Goal: Transaction & Acquisition: Purchase product/service

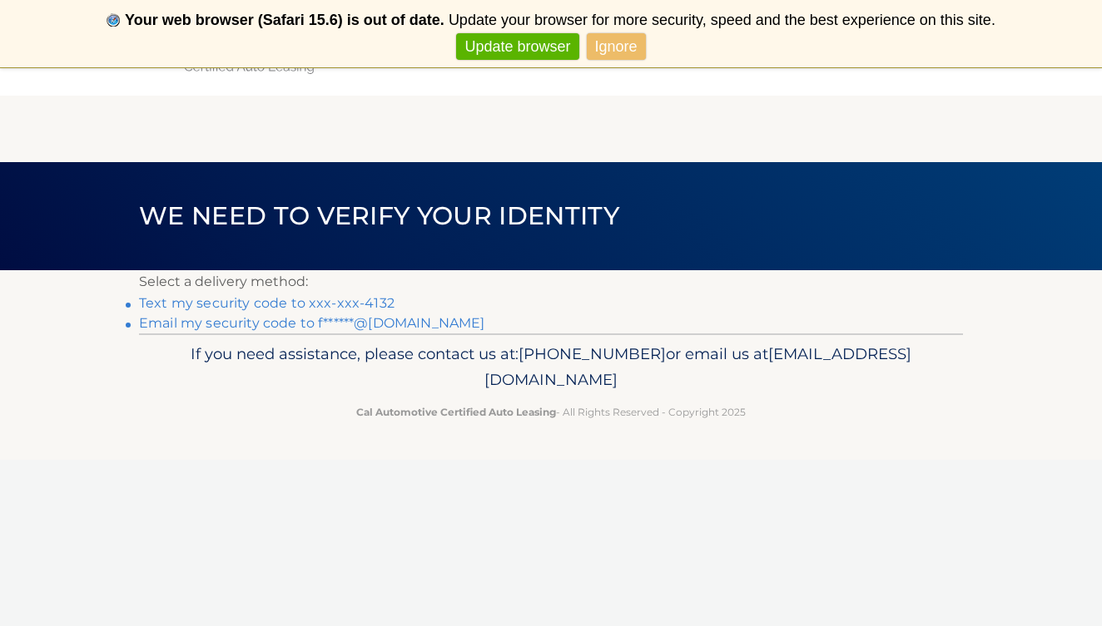
click at [412, 319] on link "Email my security code to f******@[DOMAIN_NAME]" at bounding box center [312, 323] width 346 height 16
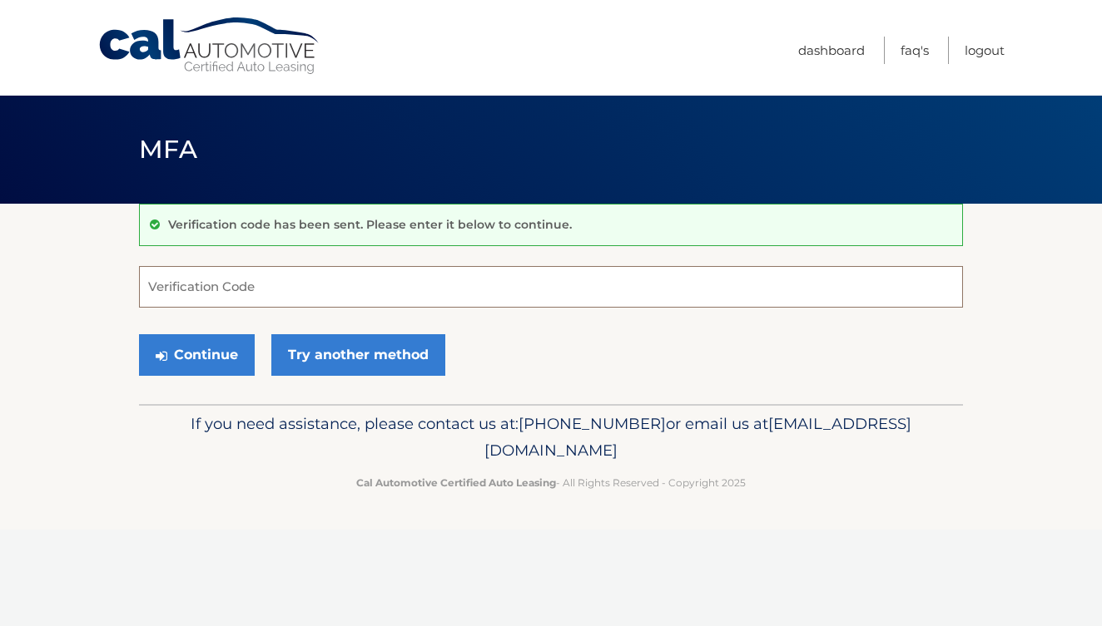
click at [224, 279] on input "Verification Code" at bounding box center [551, 287] width 824 height 42
type input "102801"
click at [183, 357] on button "Continue" at bounding box center [197, 355] width 116 height 42
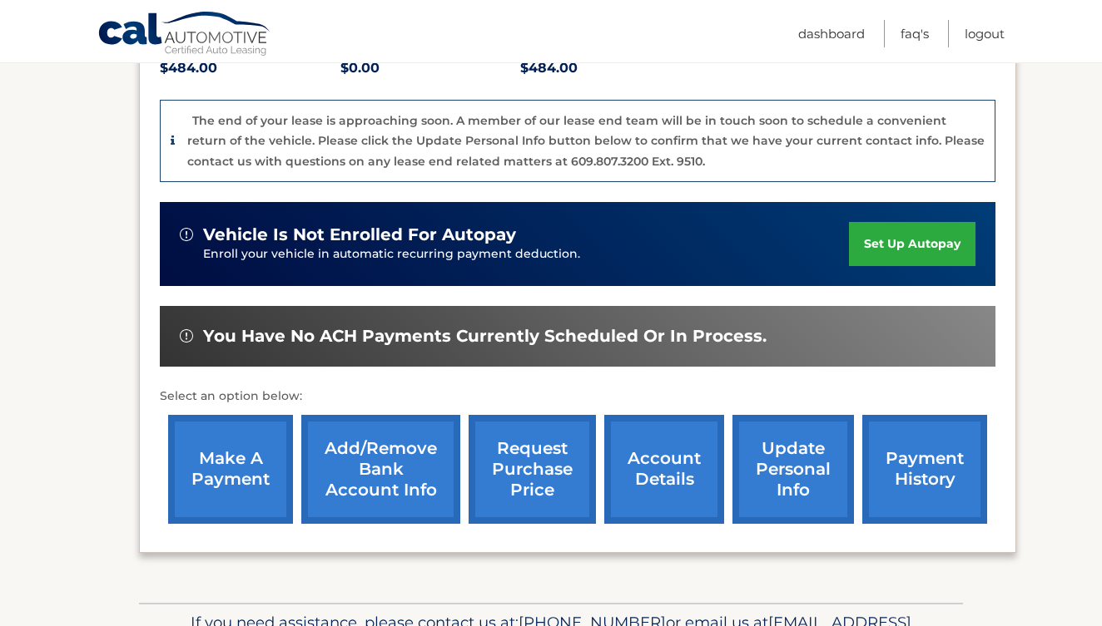
scroll to position [411, 0]
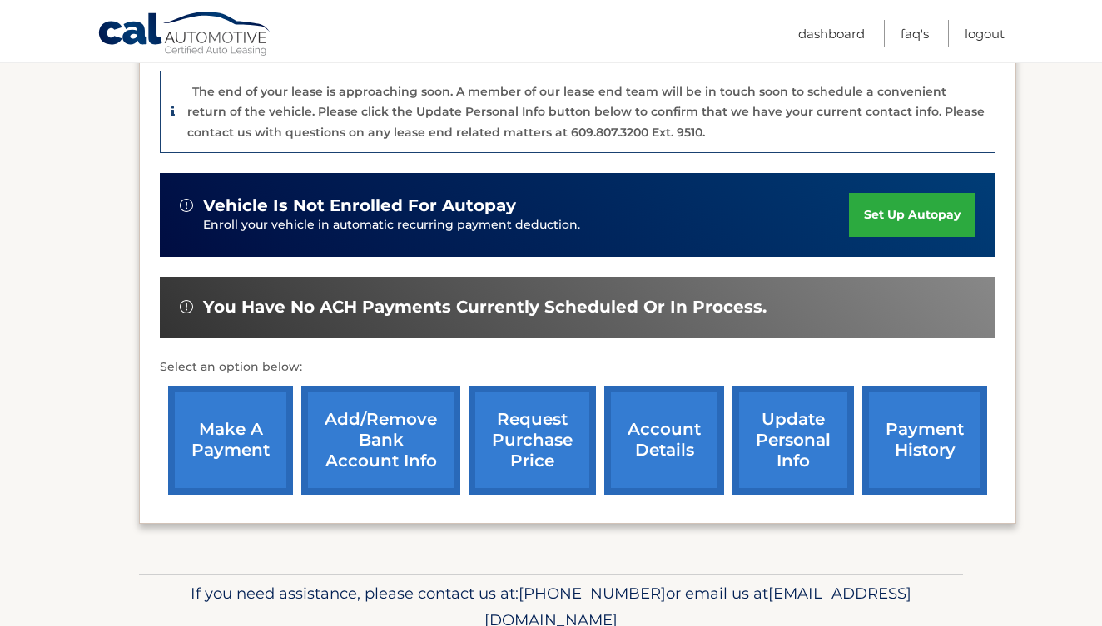
click at [228, 435] on link "make a payment" at bounding box center [230, 440] width 125 height 109
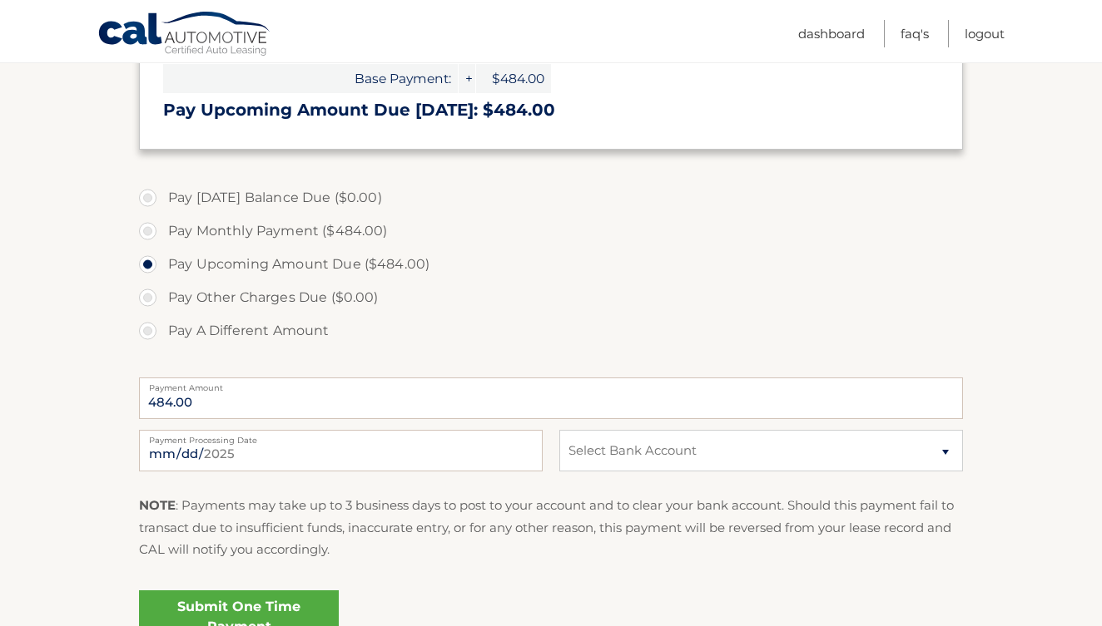
scroll to position [458, 0]
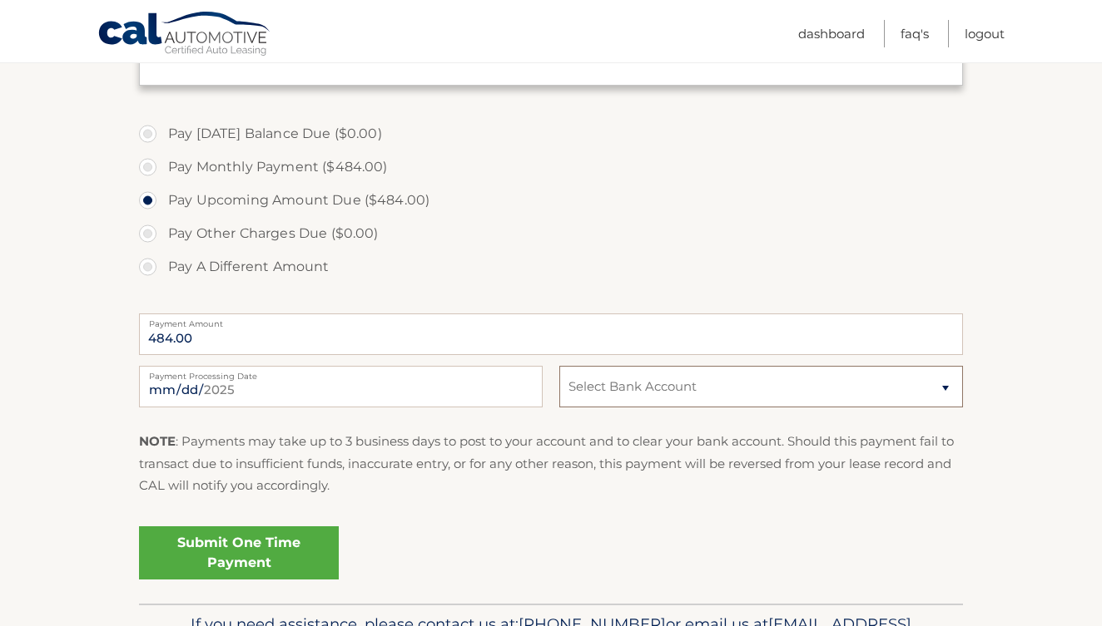
select select "M2UyMzNjMzctODY3ZC00OTVlLTg1NzItZjQyN2RhYTZkNjVj"
click at [284, 555] on link "Submit One Time Payment" at bounding box center [239, 553] width 200 height 53
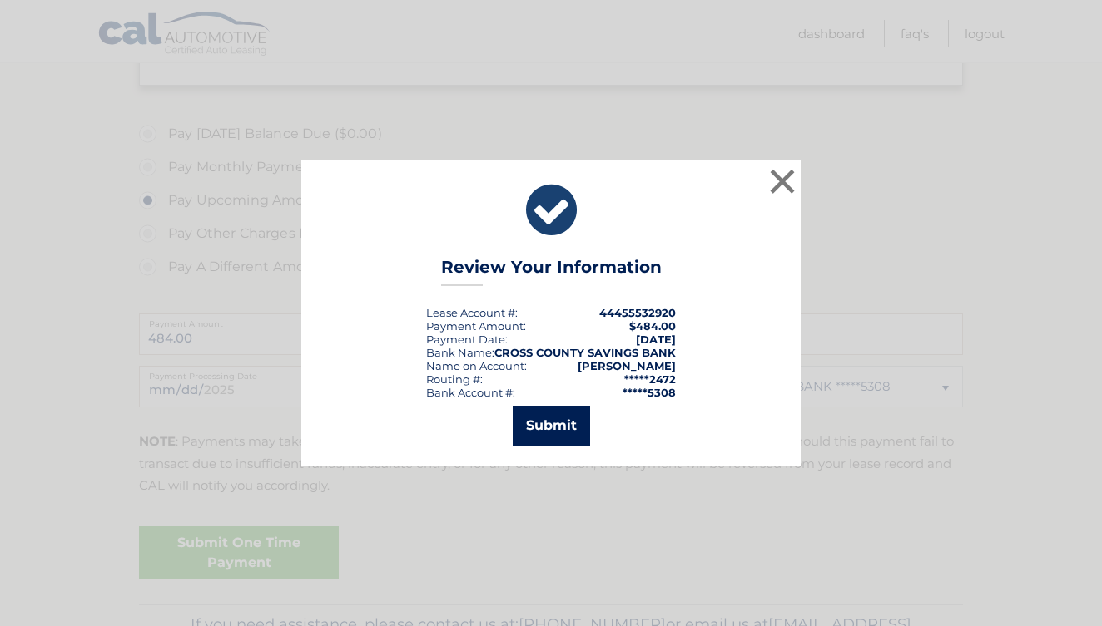
click at [572, 418] on button "Submit" at bounding box center [550, 426] width 77 height 40
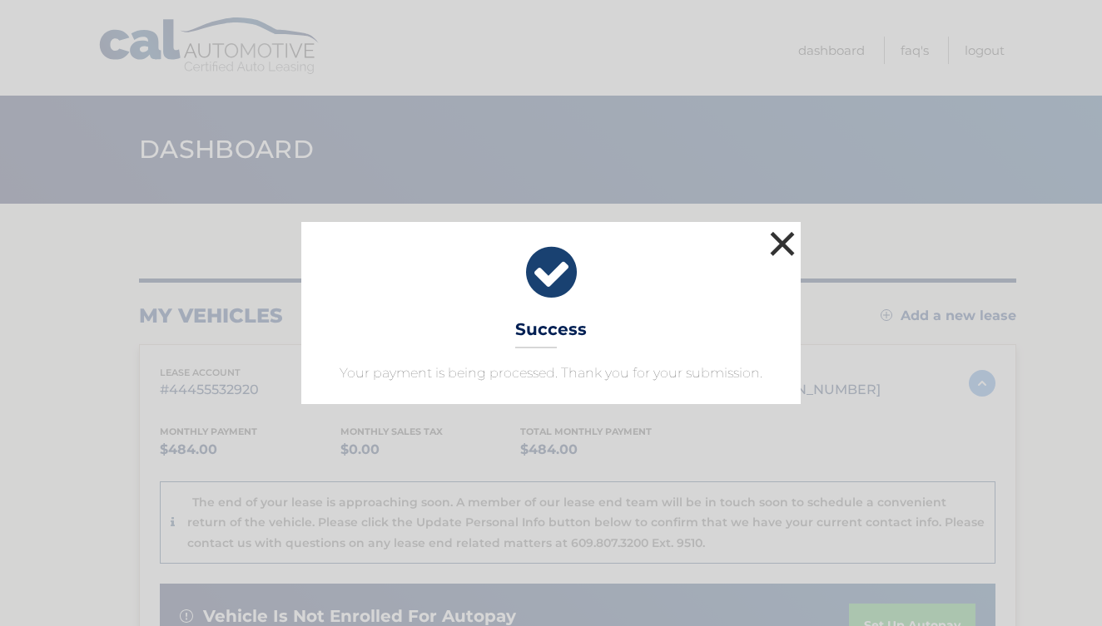
click at [784, 240] on button "×" at bounding box center [781, 243] width 33 height 33
